Goal: Find specific page/section: Find specific page/section

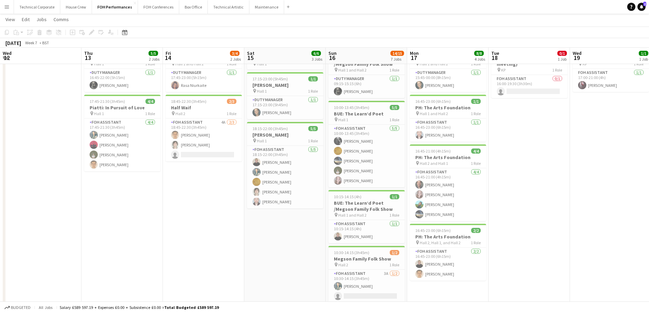
scroll to position [0, 234]
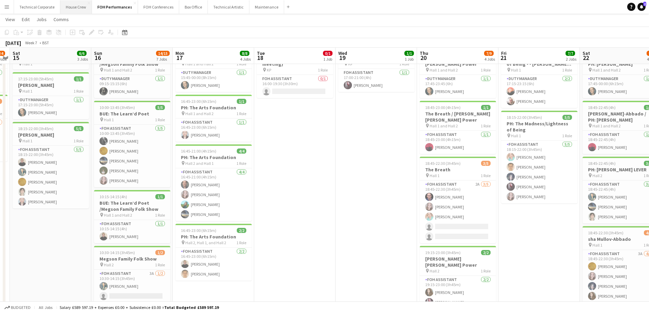
click at [69, 13] on button "House Crew Close" at bounding box center [76, 6] width 32 height 13
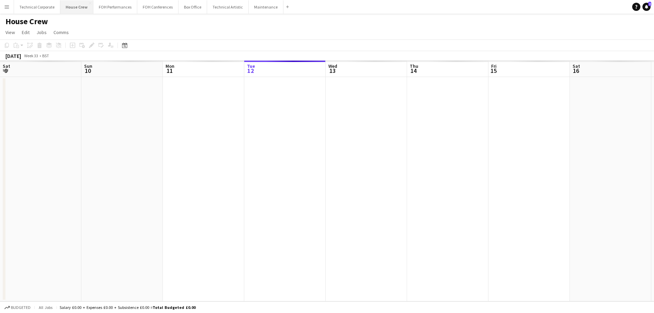
scroll to position [0, 163]
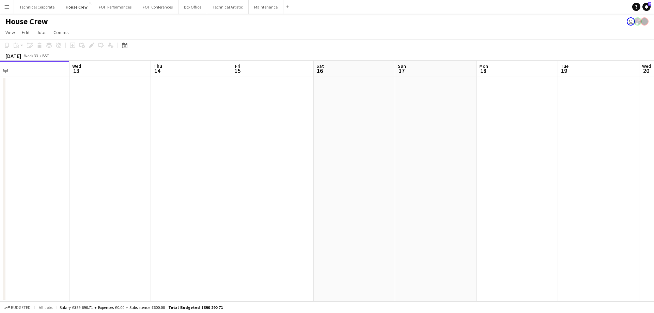
drag, startPoint x: 485, startPoint y: 141, endPoint x: 80, endPoint y: 182, distance: 406.6
click at [82, 182] on app-calendar-viewport "Sun 10 2/2 1 Job Mon 11 Tue 12 Wed 13 Thu 14 Fri 15 Sat 16 Sun 17 Mon 18 Tue 19…" at bounding box center [327, 181] width 654 height 241
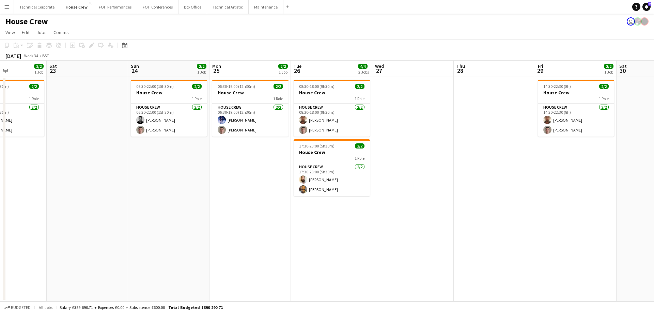
drag, startPoint x: 346, startPoint y: 170, endPoint x: 0, endPoint y: 198, distance: 347.0
click at [0, 198] on app-calendar-viewport "Tue 19 Wed 20 Thu 21 Fri 22 2/2 1 Job Sat 23 Sun 24 2/2 1 Job Mon 25 2/2 1 Job …" at bounding box center [327, 181] width 654 height 241
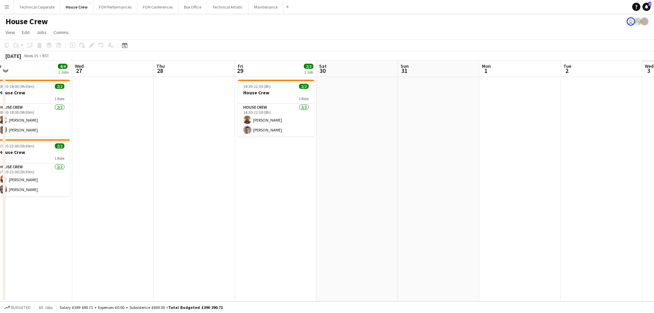
drag, startPoint x: 197, startPoint y: 210, endPoint x: 298, endPoint y: 176, distance: 106.1
click at [75, 211] on app-calendar-viewport "Sat 23 Sun 24 2/2 1 Job Mon 25 2/2 1 Job Tue 26 4/4 2 Jobs Wed 27 Thu 28 Fri 29…" at bounding box center [327, 181] width 654 height 241
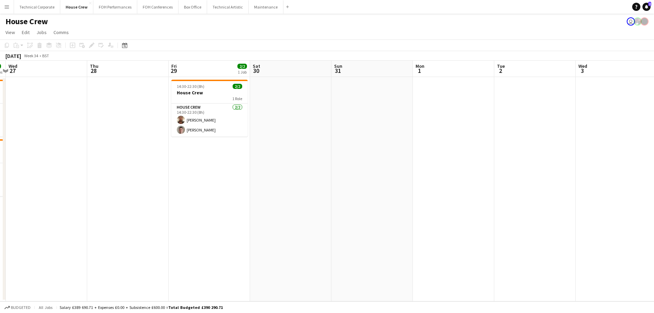
drag, startPoint x: 439, startPoint y: 169, endPoint x: 81, endPoint y: 199, distance: 359.1
click at [97, 199] on app-calendar-viewport "Sun 24 2/2 1 Job Mon 25 2/2 1 Job Tue 26 4/4 2 Jobs Wed 27 Thu 28 Fri 29 2/2 1 …" at bounding box center [327, 181] width 654 height 241
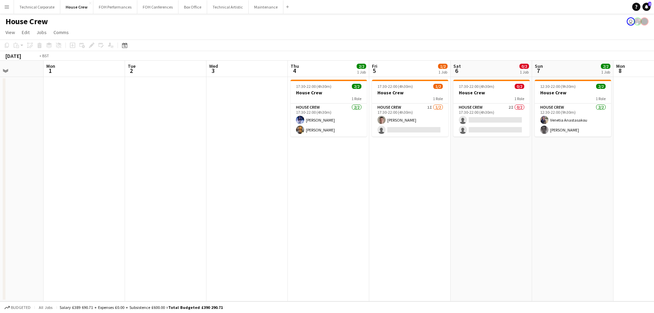
click at [165, 181] on app-calendar-viewport "Fri 29 2/2 1 Job Sat 30 Sun 31 Mon 1 Tue 2 Wed 3 Thu 4 2/2 1 Job Fri 5 1/2 1 Jo…" at bounding box center [327, 181] width 654 height 241
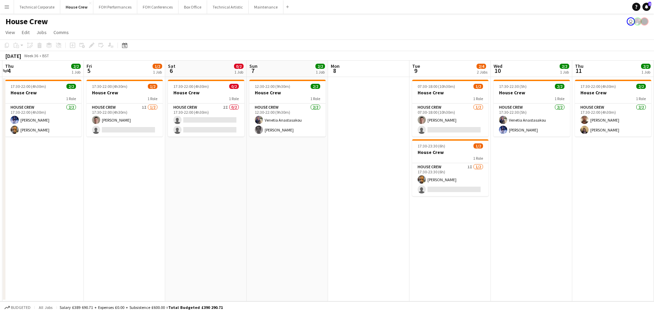
scroll to position [0, 157]
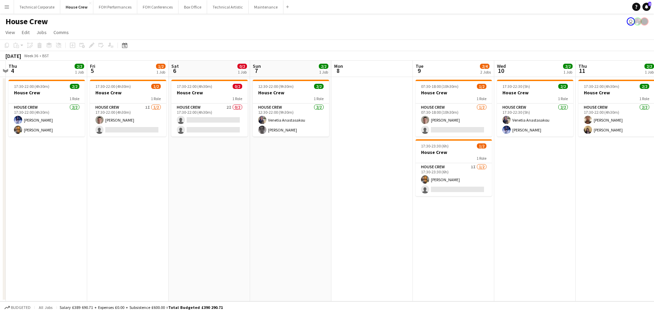
drag, startPoint x: 438, startPoint y: 158, endPoint x: 537, endPoint y: 152, distance: 99.4
click at [537, 152] on app-calendar-viewport "Tue 2 Wed 3 Thu 4 2/2 1 Job Fri 5 1/2 1 Job Sat 6 0/2 1 Job Sun 7 2/2 1 Job Mon…" at bounding box center [327, 181] width 654 height 241
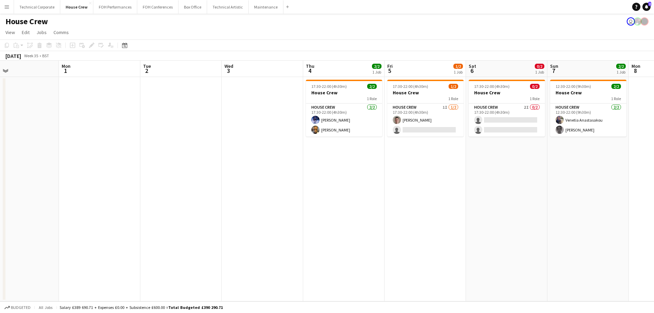
drag, startPoint x: 184, startPoint y: 161, endPoint x: 457, endPoint y: 161, distance: 272.6
click at [482, 157] on app-calendar-viewport "Fri 29 2/2 1 Job Sat 30 Sun 31 Mon 1 Tue 2 Wed 3 Thu 4 2/2 1 Job Fri 5 1/2 1 Jo…" at bounding box center [327, 181] width 654 height 241
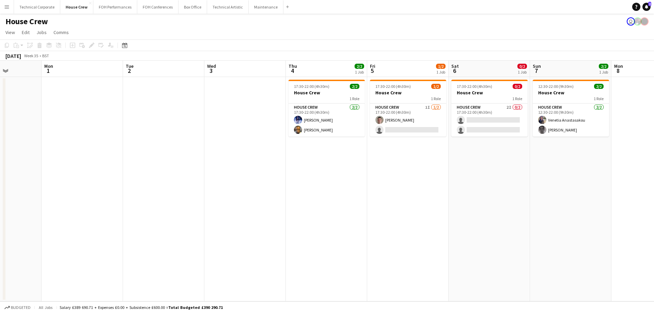
drag, startPoint x: 271, startPoint y: 163, endPoint x: 335, endPoint y: 157, distance: 64.4
click at [335, 157] on app-calendar-viewport "Fri 29 2/2 1 Job Sat 30 Sun 31 Mon 1 Tue 2 Wed 3 Thu 4 2/2 1 Job Fri 5 1/2 1 Jo…" at bounding box center [327, 181] width 654 height 241
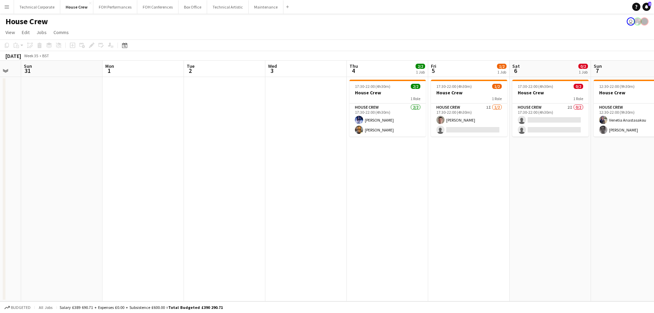
scroll to position [0, 241]
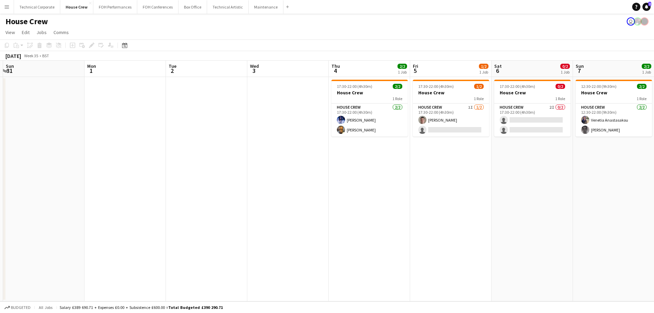
drag, startPoint x: 335, startPoint y: 157, endPoint x: 297, endPoint y: 172, distance: 41.4
click at [297, 172] on app-calendar-viewport "Thu 28 Fri 29 2/2 1 Job Sat 30 Sun 31 Mon 1 Tue 2 Wed 3 Thu 4 2/2 1 Job Fri 5 1…" at bounding box center [327, 181] width 654 height 241
